Goal: Information Seeking & Learning: Learn about a topic

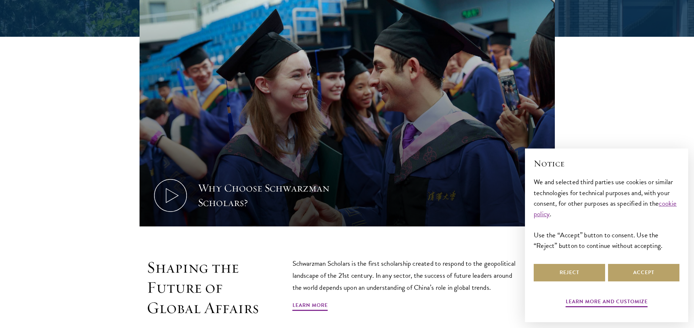
click at [531, 270] on div "× Notice We and selected third parties use cookies or similar technologies for …" at bounding box center [606, 234] width 157 height 164
click at [574, 281] on button "Reject" at bounding box center [569, 272] width 71 height 17
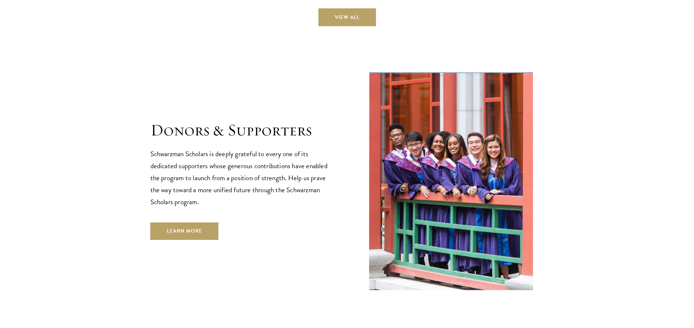
scroll to position [2077, 0]
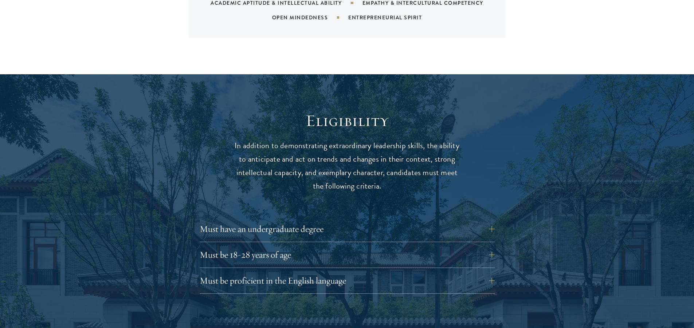
scroll to position [947, 0]
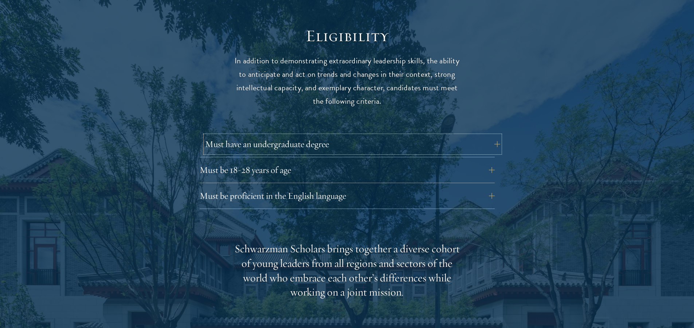
click at [292, 136] on button "Must have an undergraduate degree" at bounding box center [352, 144] width 295 height 17
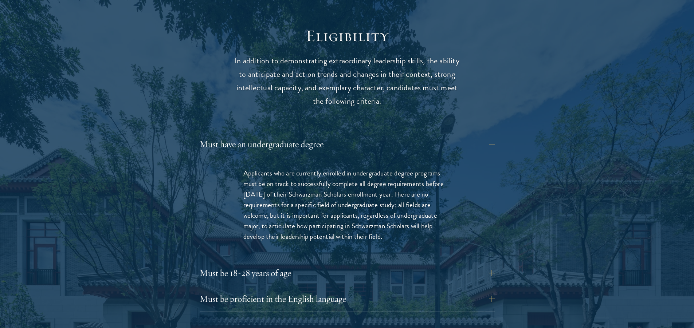
click at [311, 136] on button "Must have an undergraduate degree" at bounding box center [352, 144] width 295 height 17
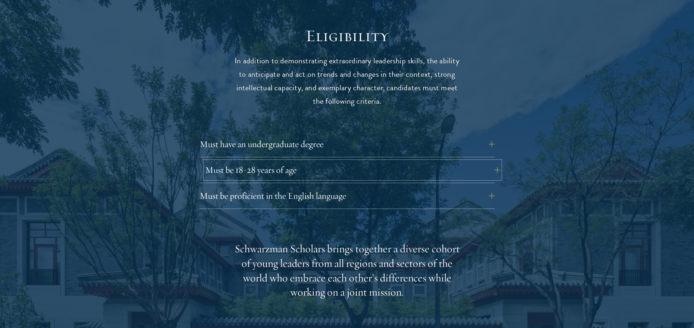
click at [291, 161] on button "Must be 18-28 years of age" at bounding box center [352, 169] width 295 height 17
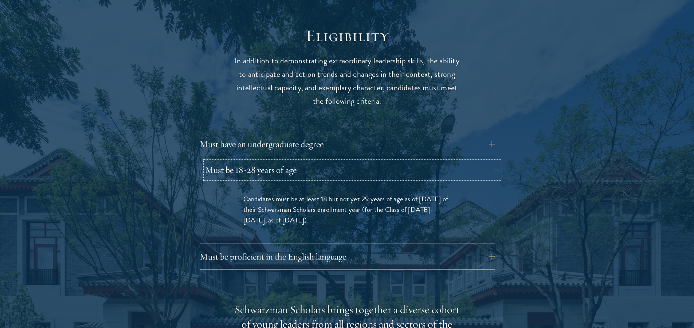
click at [297, 161] on button "Must be 18-28 years of age" at bounding box center [352, 169] width 295 height 17
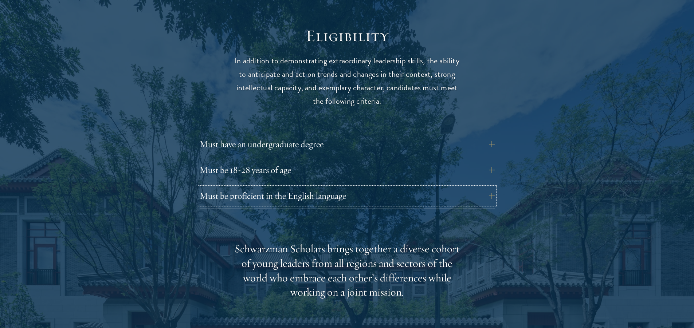
click at [296, 187] on button "Must be proficient in the English language" at bounding box center [347, 195] width 295 height 17
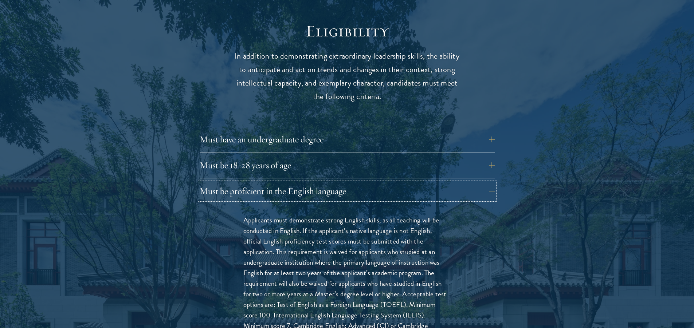
scroll to position [1020, 0]
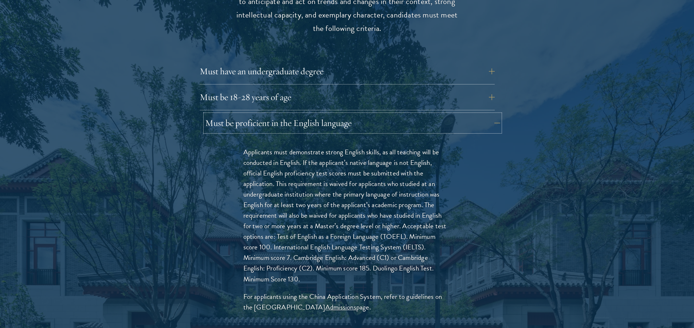
click at [313, 114] on button "Must be proficient in the English language" at bounding box center [352, 122] width 295 height 17
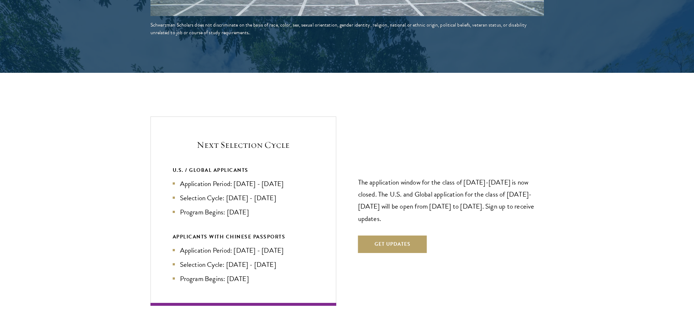
scroll to position [1530, 0]
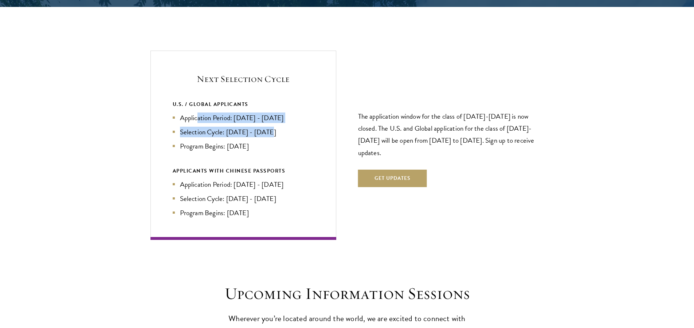
drag, startPoint x: 199, startPoint y: 103, endPoint x: 272, endPoint y: 117, distance: 74.0
click at [272, 117] on ul "Application Period: Apr 2026 - Sep 2026 Selection Cycle: Oct - Nov 2026 Program…" at bounding box center [243, 132] width 141 height 39
click at [288, 127] on li "Selection Cycle: Oct - Nov 2026" at bounding box center [243, 132] width 141 height 11
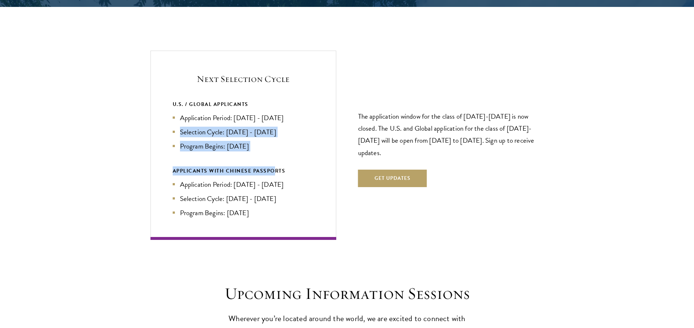
drag, startPoint x: 265, startPoint y: 138, endPoint x: 175, endPoint y: 116, distance: 93.5
click at [175, 116] on div "U.S. / GLOBAL APPLICANTS Application Period: Apr 2026 - Sep 2026 Selection Cycl…" at bounding box center [243, 159] width 141 height 118
click at [279, 127] on li "Selection Cycle: Oct - Nov 2026" at bounding box center [243, 132] width 141 height 11
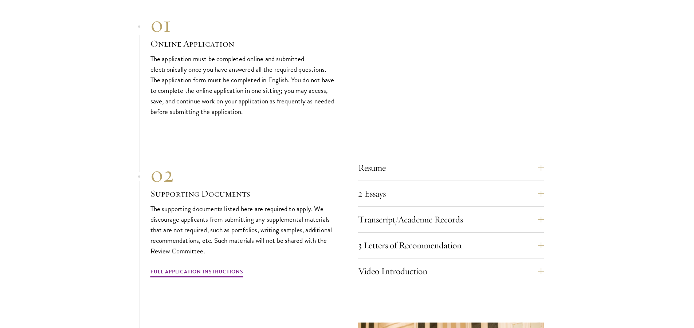
scroll to position [2186, 0]
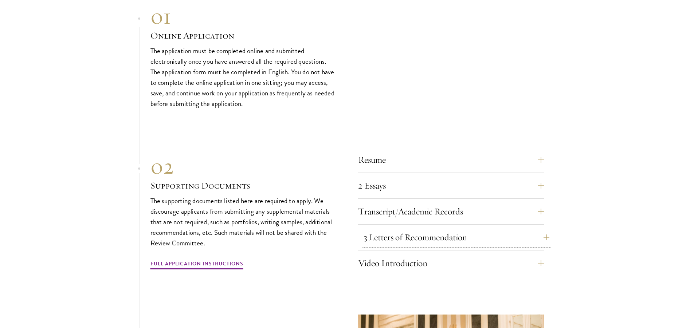
click at [427, 229] on button "3 Letters of Recommendation" at bounding box center [457, 237] width 186 height 17
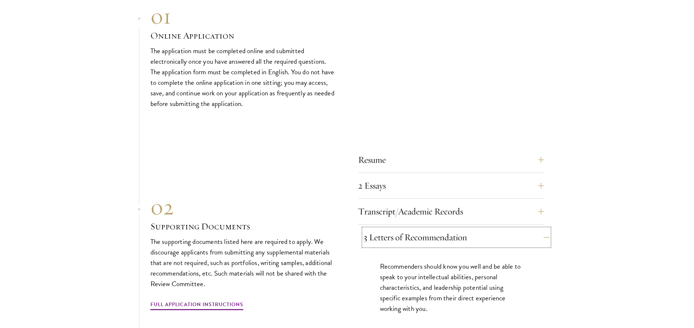
click at [427, 229] on button "3 Letters of Recommendation" at bounding box center [457, 237] width 186 height 17
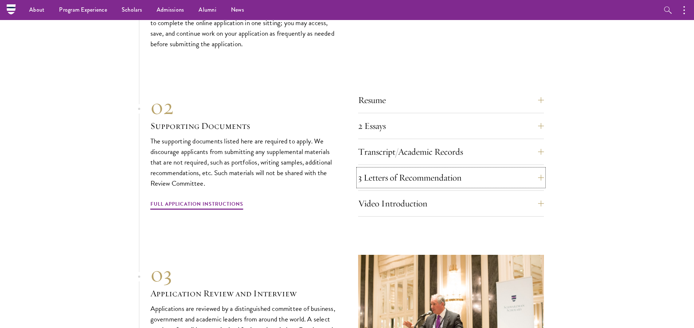
scroll to position [2229, 0]
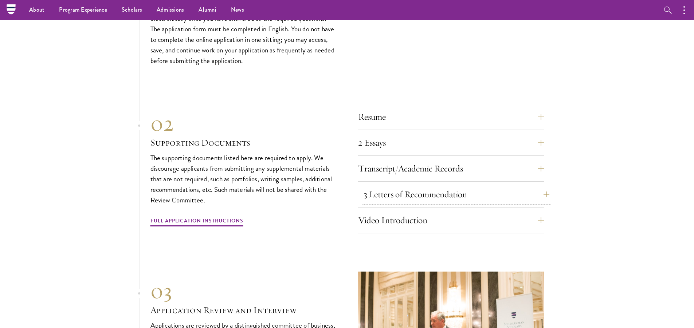
click at [392, 186] on button "3 Letters of Recommendation" at bounding box center [457, 194] width 186 height 17
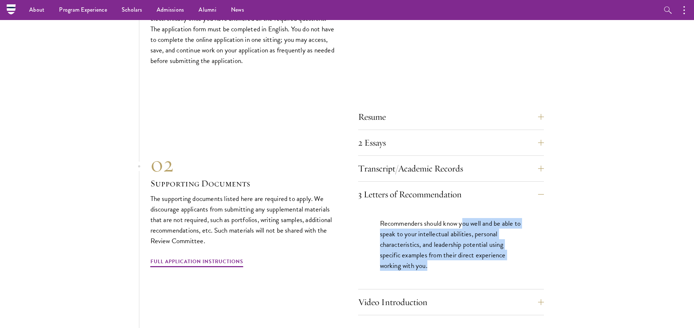
drag, startPoint x: 463, startPoint y: 212, endPoint x: 551, endPoint y: 252, distance: 96.4
click at [551, 250] on section "01 Online Application 01 Online Application The application must be completed o…" at bounding box center [347, 226] width 694 height 533
click at [519, 249] on p "Recommenders should know you well and be able to speak to your intellectual abi…" at bounding box center [451, 244] width 142 height 53
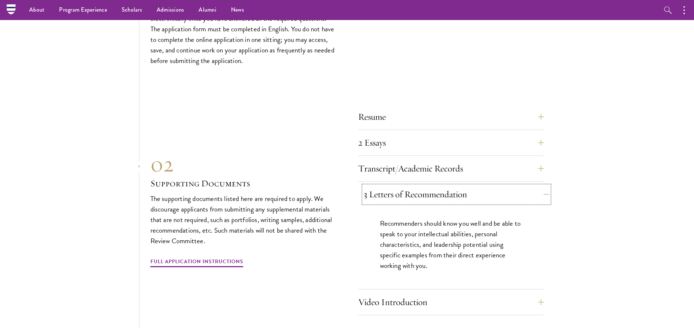
click at [490, 186] on button "3 Letters of Recommendation" at bounding box center [457, 194] width 186 height 17
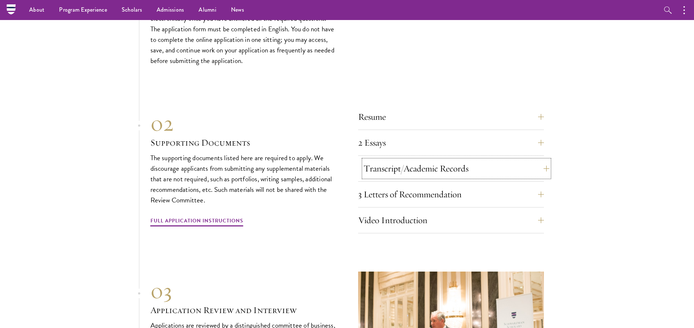
click at [445, 160] on button "Transcript/Academic Records" at bounding box center [457, 168] width 186 height 17
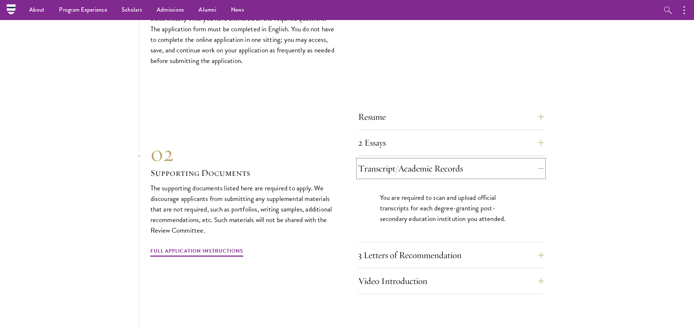
drag, startPoint x: 472, startPoint y: 165, endPoint x: 480, endPoint y: 167, distance: 7.8
click at [480, 167] on div "Transcript/Academic Records You are required to scan and upload official transc…" at bounding box center [451, 201] width 186 height 83
click at [475, 160] on button "Transcript/Academic Records" at bounding box center [457, 168] width 186 height 17
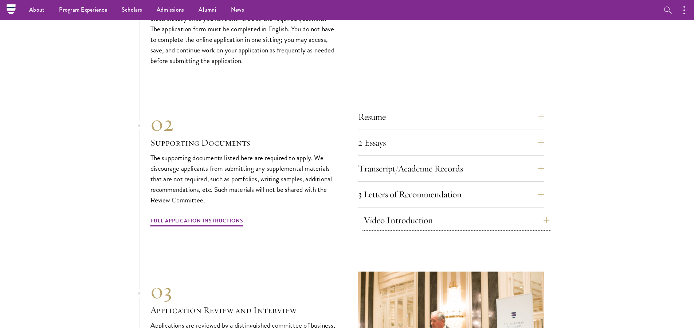
click at [429, 212] on button "Video Introduction" at bounding box center [457, 220] width 186 height 17
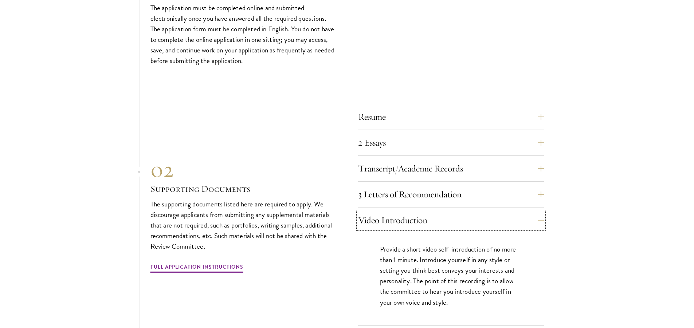
scroll to position [2266, 0]
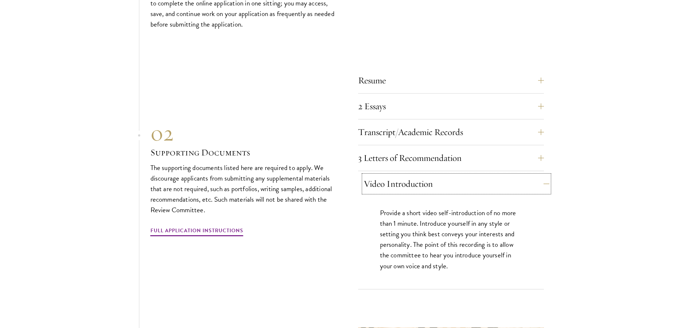
click at [466, 175] on button "Video Introduction" at bounding box center [457, 183] width 186 height 17
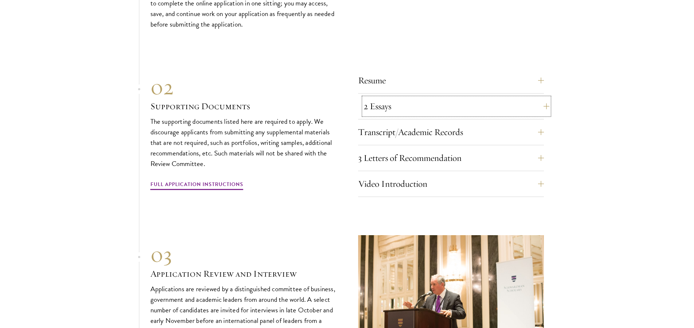
click at [405, 98] on button "2 Essays" at bounding box center [457, 106] width 186 height 17
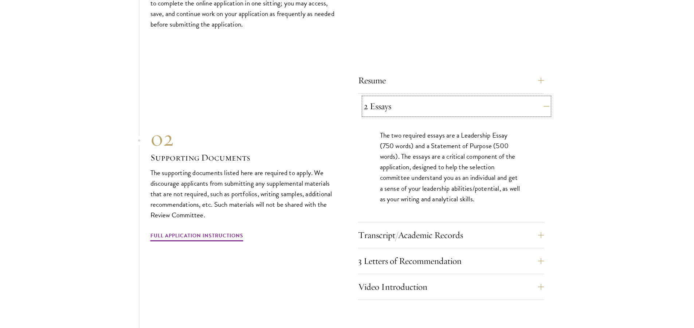
click at [398, 98] on button "2 Essays" at bounding box center [457, 106] width 186 height 17
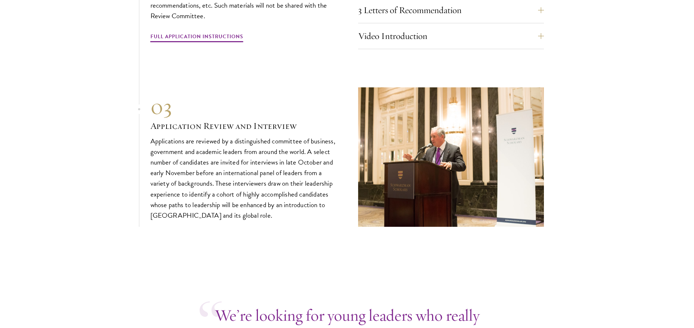
scroll to position [2448, 0]
